Goal: Book appointment/travel/reservation

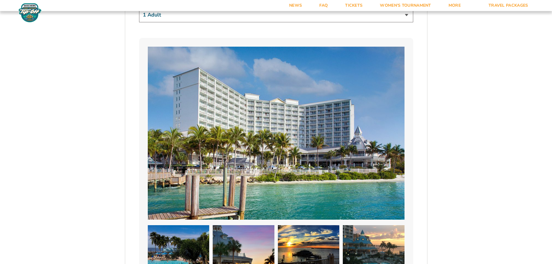
scroll to position [434, 0]
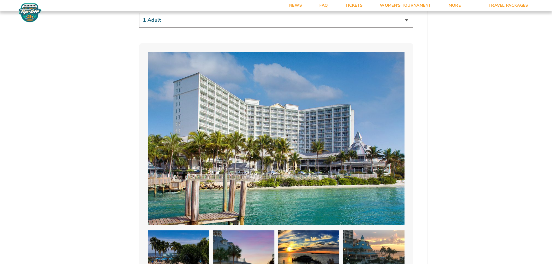
click at [405, 23] on select "1 Adult 2 Adults 3 Adults 4 Adults 2 Adults + 1 Child 2 Adults + 2 Children 2 A…" at bounding box center [276, 20] width 274 height 15
select select "2 Adults"
click at [139, 13] on select "1 Adult 2 Adults 3 Adults 4 Adults 2 Adults + 1 Child 2 Adults + 2 Children 2 A…" at bounding box center [276, 20] width 274 height 15
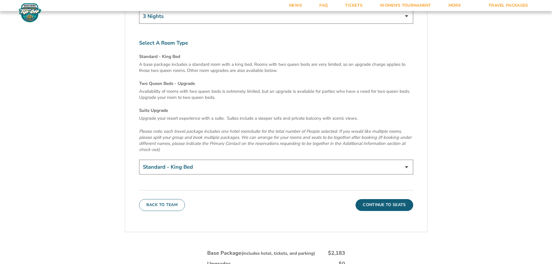
scroll to position [1969, 0]
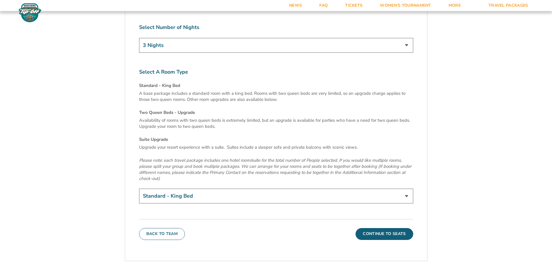
click at [236, 189] on select "Standard - King Bed Two Queen Beds - Upgrade (+$15 per night) Suite Upgrade (+$…" at bounding box center [276, 196] width 274 height 15
click at [256, 157] on p "Please note: each travel package includes one hotel room/suite for the total nu…" at bounding box center [276, 169] width 274 height 24
click at [392, 189] on select "Standard - King Bed Two Queen Beds - Upgrade (+$15 per night) Suite Upgrade (+$…" at bounding box center [276, 196] width 274 height 15
click at [378, 228] on button "Continue To Seats" at bounding box center [383, 234] width 57 height 12
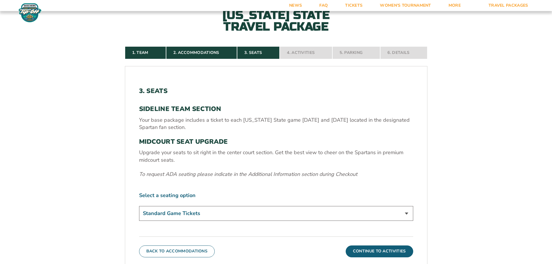
scroll to position [183, 0]
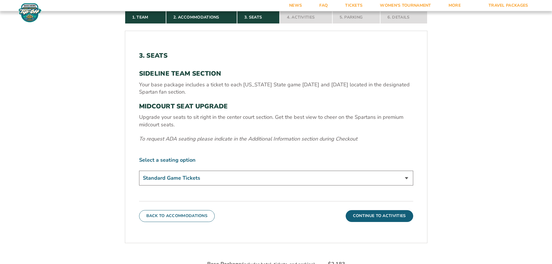
click at [404, 179] on select "Standard Game Tickets Midcourt Seat Upgrade (+$140 per person)" at bounding box center [276, 178] width 274 height 15
select select "Midcourt Seat Upgrade"
click at [139, 171] on select "Standard Game Tickets Midcourt Seat Upgrade (+$140 per person)" at bounding box center [276, 178] width 274 height 15
click at [388, 218] on button "Continue To Activities" at bounding box center [379, 216] width 67 height 12
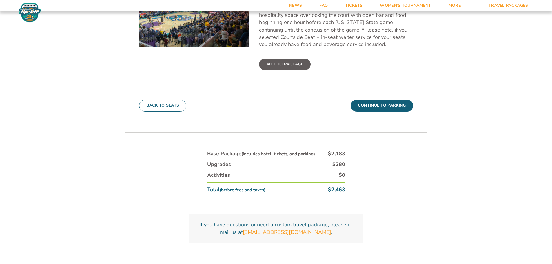
scroll to position [270, 0]
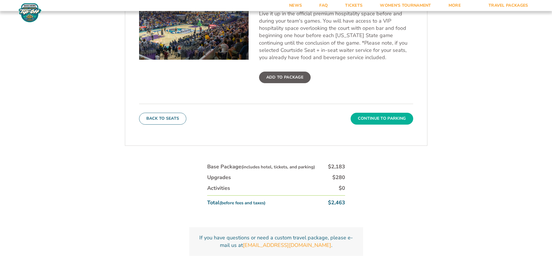
click at [380, 117] on button "Continue To Parking" at bounding box center [381, 119] width 63 height 12
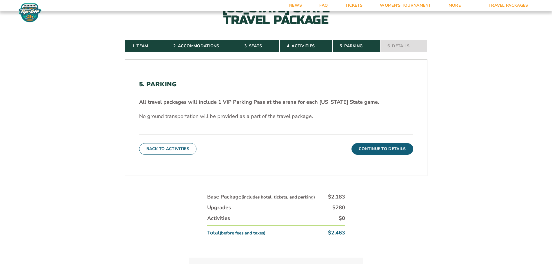
scroll to position [154, 0]
